Goal: Task Accomplishment & Management: Manage account settings

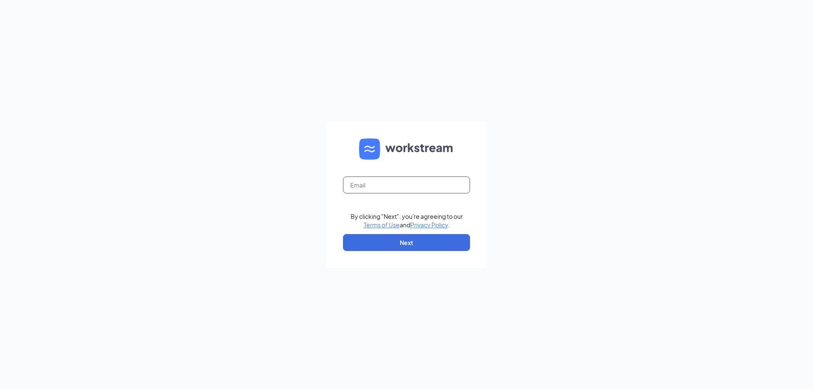
click at [383, 188] on input "text" at bounding box center [406, 185] width 127 height 17
type input "[EMAIL_ADDRESS][DOMAIN_NAME]"
click at [371, 240] on button "Next" at bounding box center [406, 242] width 127 height 17
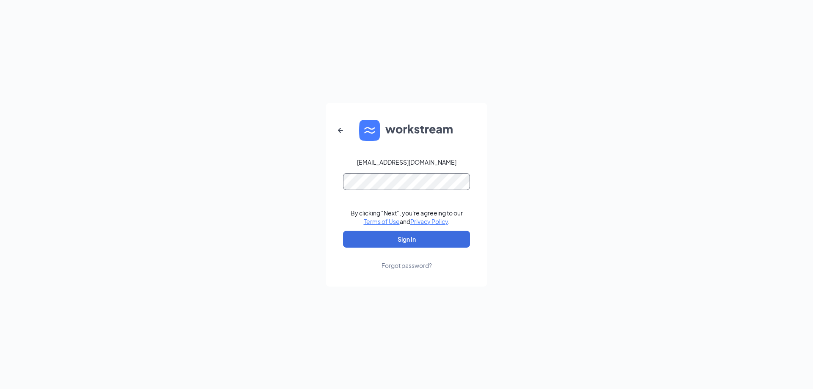
click at [343, 231] on button "Sign In" at bounding box center [406, 239] width 127 height 17
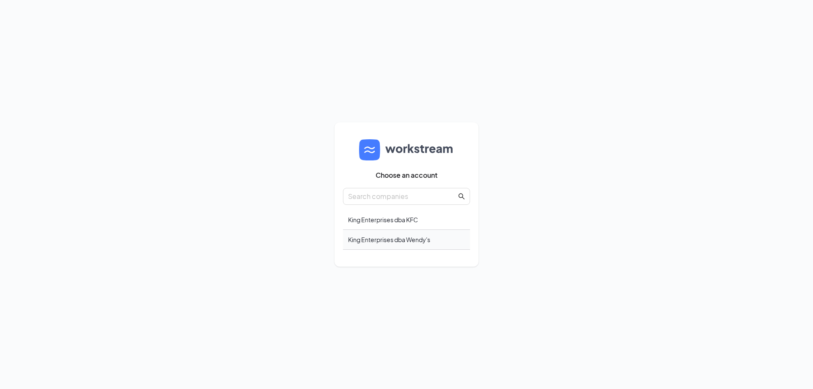
click at [372, 239] on div "King Enterprises dba Wendy's" at bounding box center [406, 240] width 127 height 20
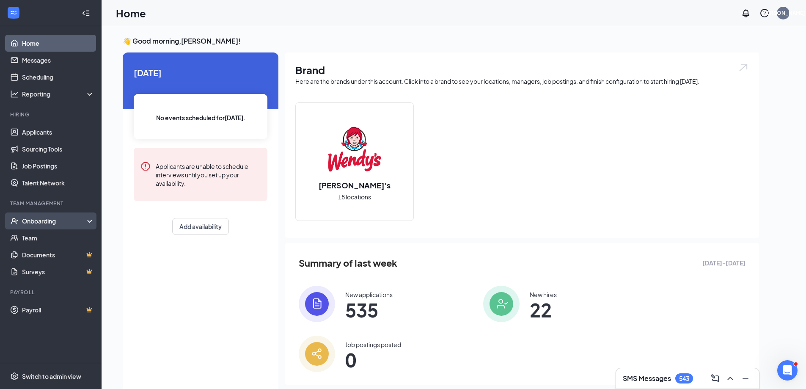
click at [51, 218] on div "Onboarding" at bounding box center [54, 221] width 65 height 8
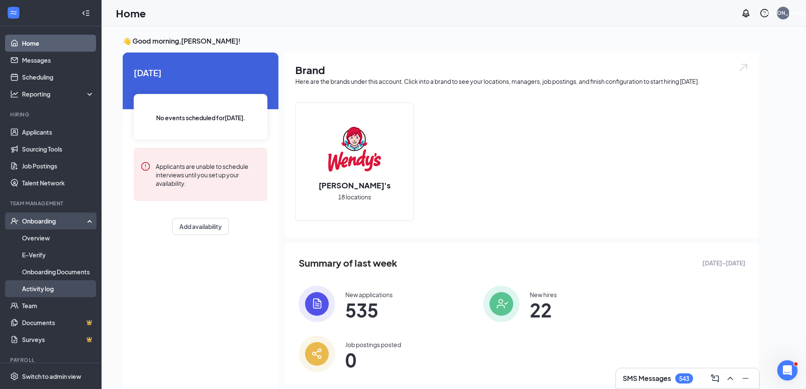
click at [26, 287] on link "Activity log" at bounding box center [58, 288] width 72 height 17
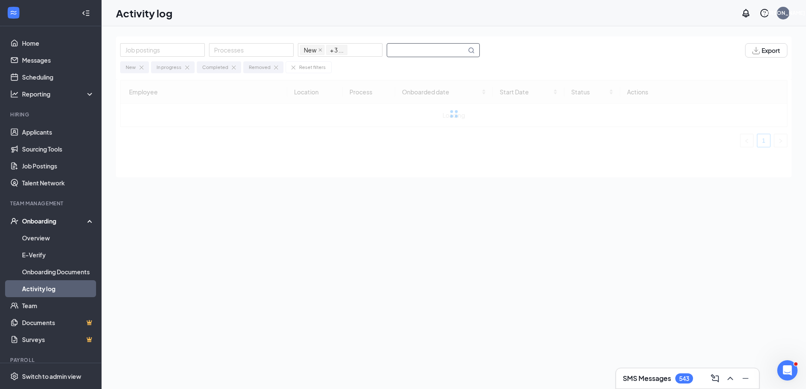
drag, startPoint x: 416, startPoint y: 52, endPoint x: 415, endPoint y: 47, distance: 4.7
click at [416, 48] on input "text" at bounding box center [426, 50] width 79 height 13
type input "Columbus"
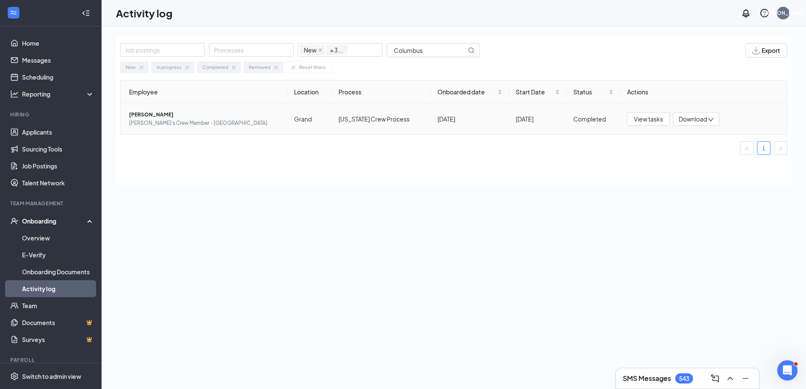
click at [690, 120] on span "Download" at bounding box center [693, 119] width 28 height 9
click at [710, 138] on div "Download summary" at bounding box center [723, 140] width 91 height 10
click at [709, 121] on icon "down" at bounding box center [711, 120] width 6 height 6
click at [717, 158] on div "Download files" at bounding box center [723, 159] width 91 height 10
click at [753, 53] on img "button" at bounding box center [757, 50] width 8 height 7
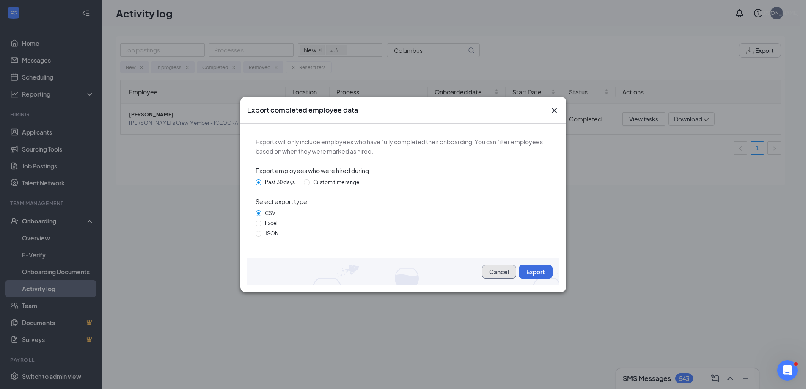
click at [499, 271] on button "Cancel" at bounding box center [499, 272] width 34 height 14
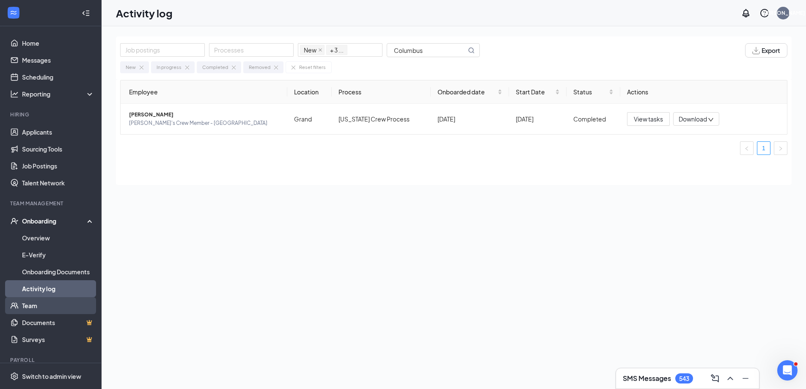
click at [33, 304] on link "Team" at bounding box center [58, 305] width 72 height 17
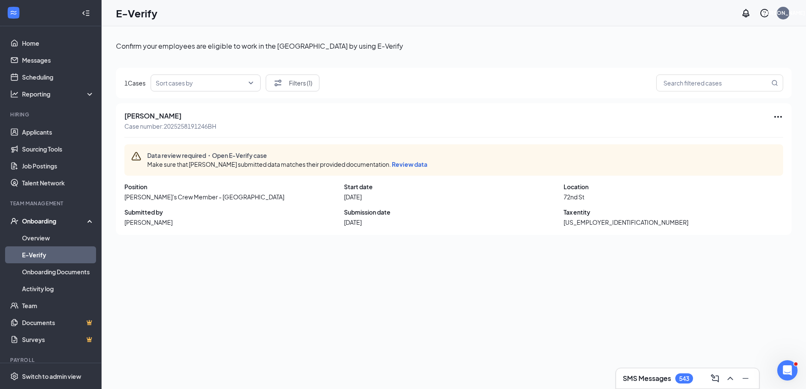
click at [403, 165] on span "Review data" at bounding box center [410, 164] width 36 height 8
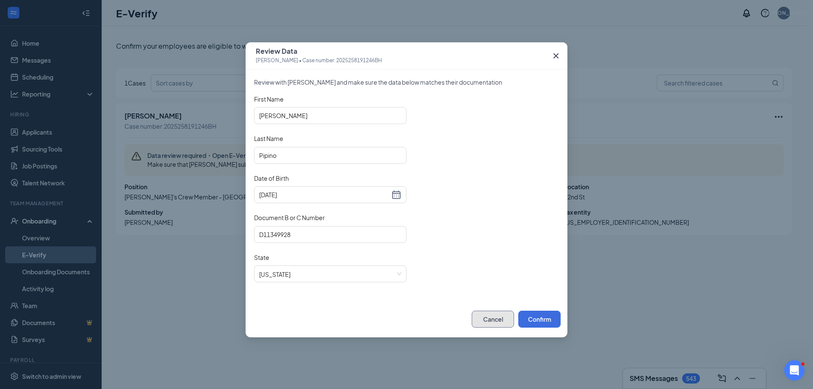
click at [483, 325] on button "Cancel" at bounding box center [493, 319] width 42 height 17
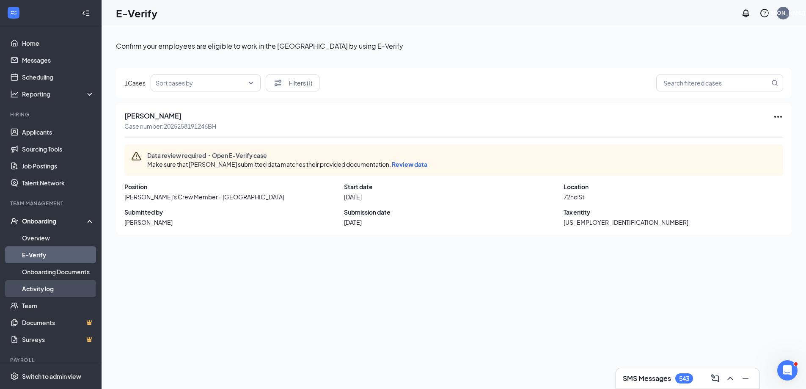
click at [38, 287] on link "Activity log" at bounding box center [58, 288] width 72 height 17
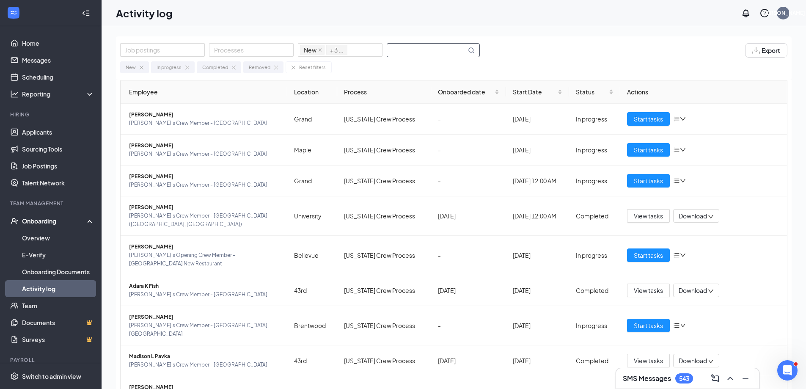
click at [424, 52] on input "text" at bounding box center [426, 50] width 79 height 13
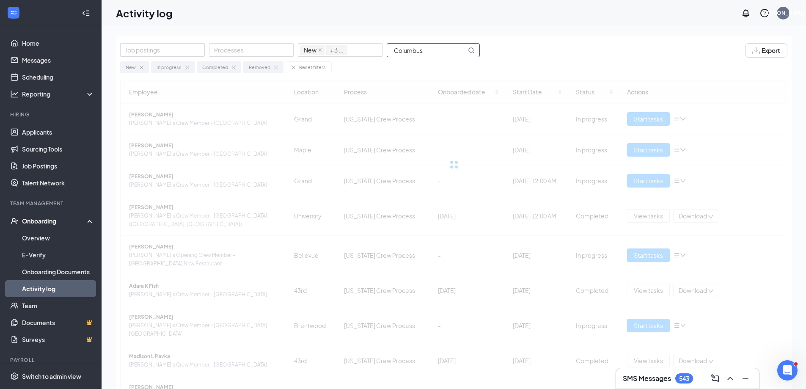
type input "Columbus"
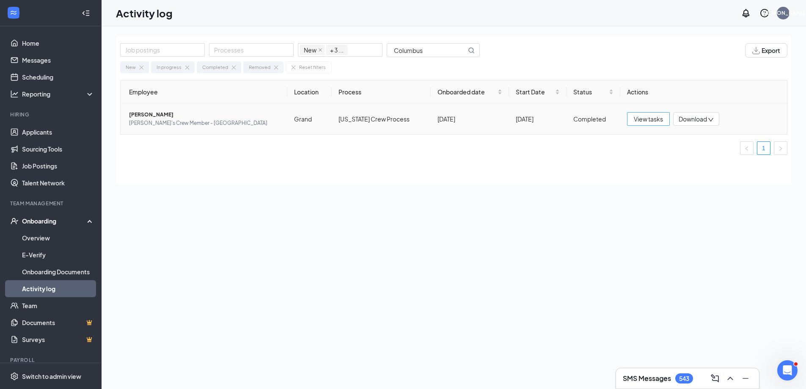
click at [641, 121] on span "View tasks" at bounding box center [648, 118] width 29 height 9
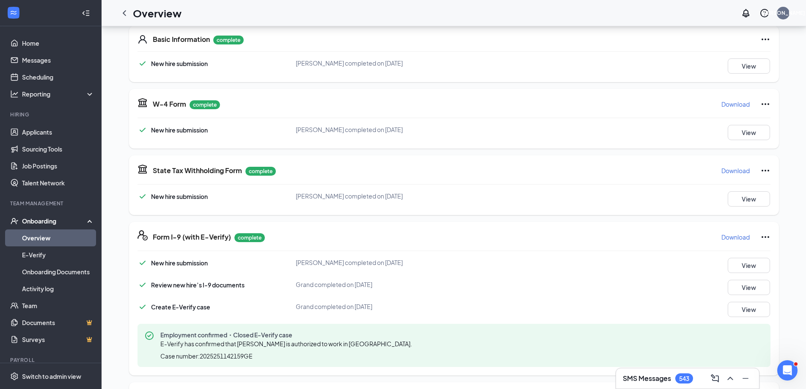
scroll to position [127, 0]
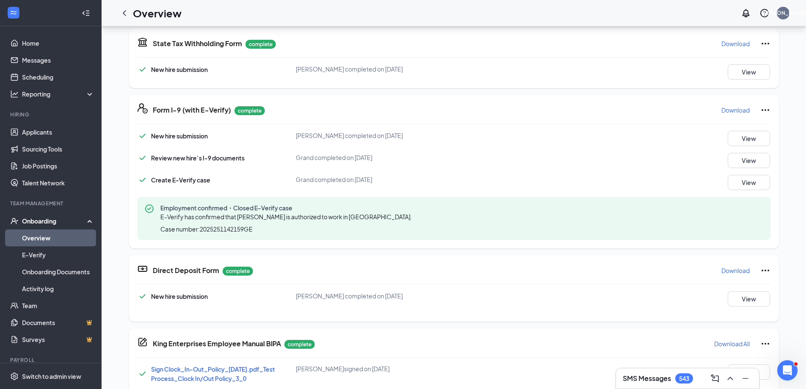
click at [723, 269] on p "Download" at bounding box center [736, 270] width 28 height 8
click at [34, 256] on link "E-Verify" at bounding box center [58, 254] width 72 height 17
